Goal: Task Accomplishment & Management: Manage account settings

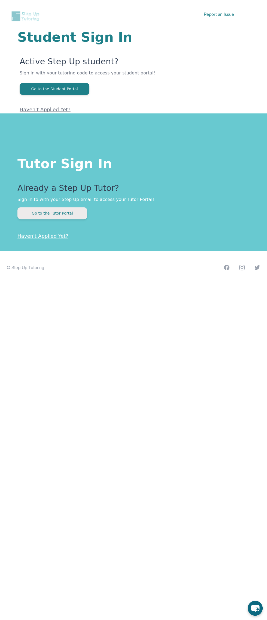
click at [77, 216] on button "Go to the Tutor Portal" at bounding box center [52, 213] width 70 height 12
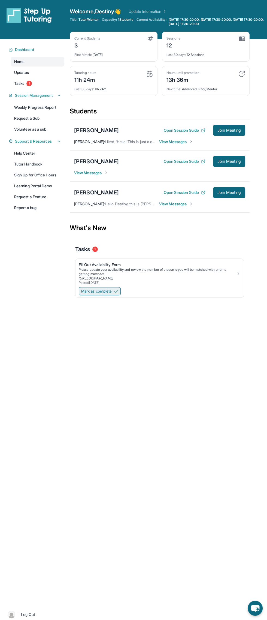
click at [106, 292] on span "Mark as complete" at bounding box center [96, 291] width 31 height 5
click at [180, 204] on span "View Messages" at bounding box center [176, 203] width 34 height 5
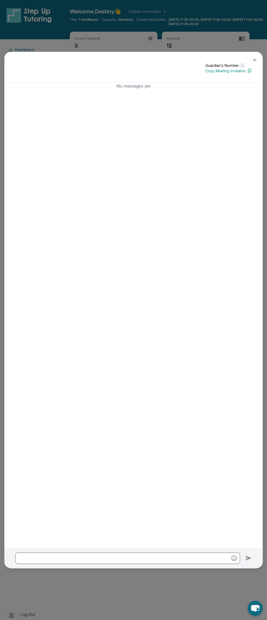
click at [257, 61] on img at bounding box center [255, 60] width 4 height 4
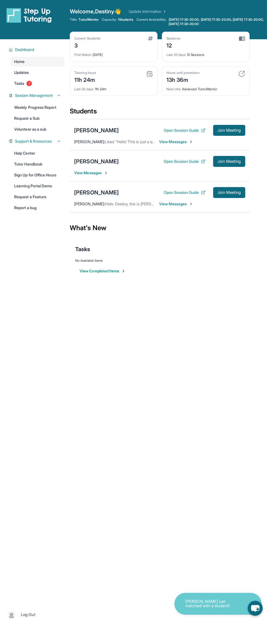
click at [98, 190] on div "[PERSON_NAME]" at bounding box center [96, 193] width 45 height 8
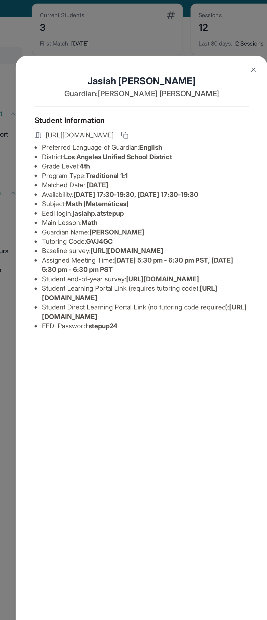
click at [200, 68] on img at bounding box center [198, 70] width 4 height 4
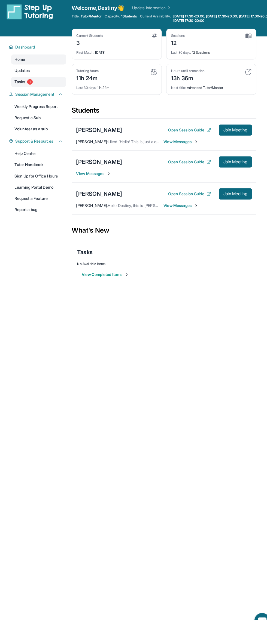
click at [43, 84] on link "Tasks 1" at bounding box center [37, 84] width 53 height 10
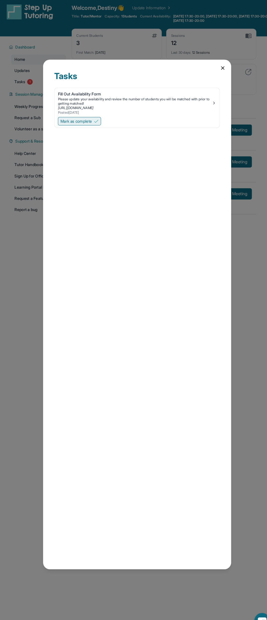
click at [95, 122] on img at bounding box center [94, 122] width 4 height 4
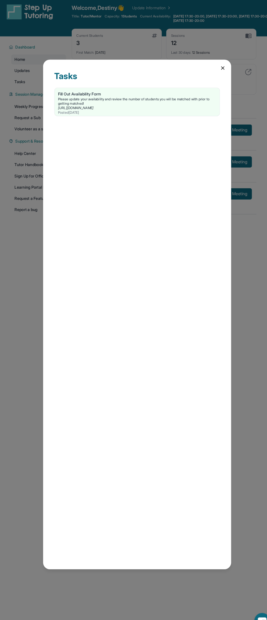
click at [217, 70] on icon at bounding box center [217, 70] width 3 height 3
